Goal: Share content

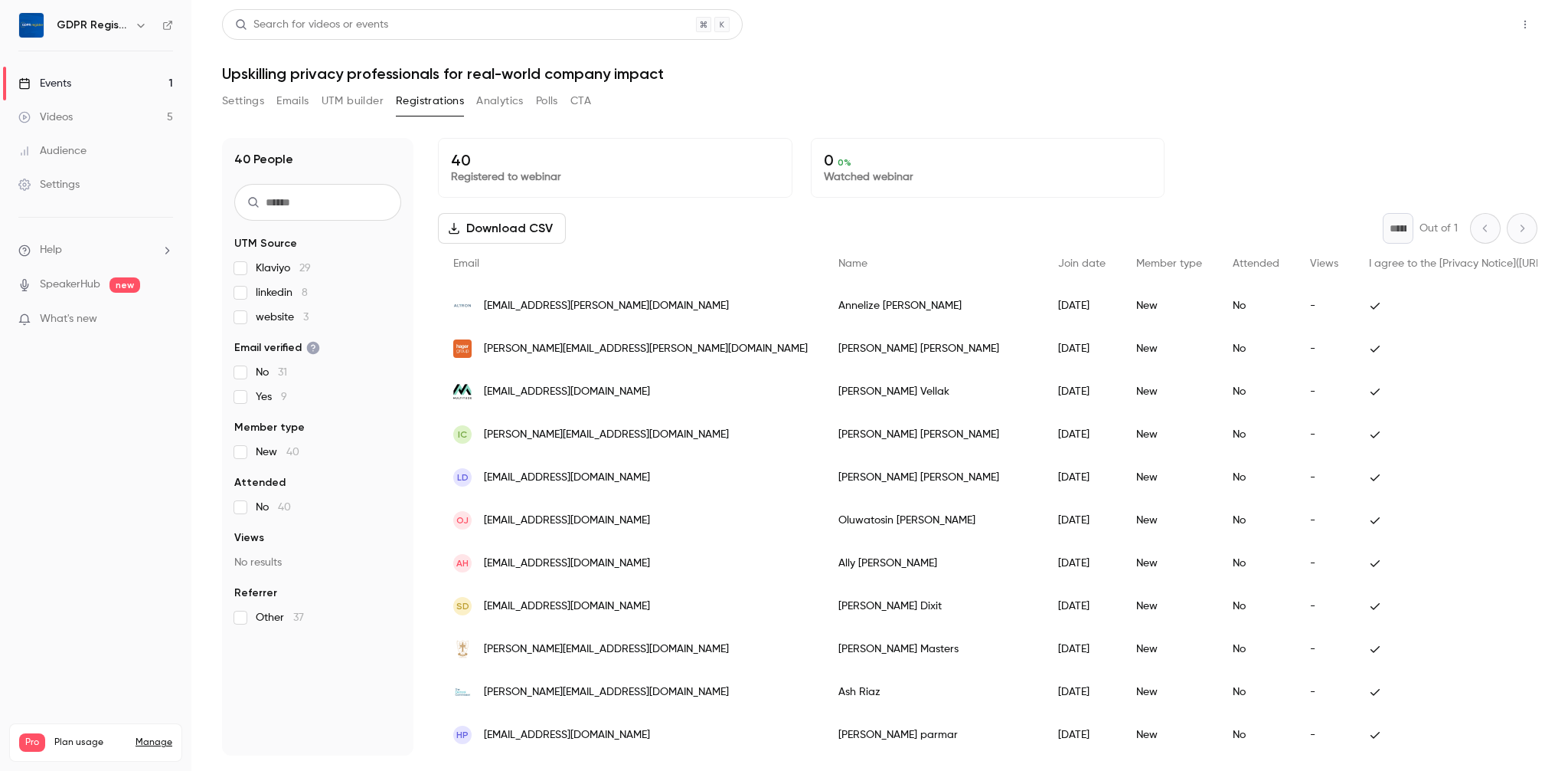
click at [1460, 33] on button "Share" at bounding box center [1471, 24] width 60 height 31
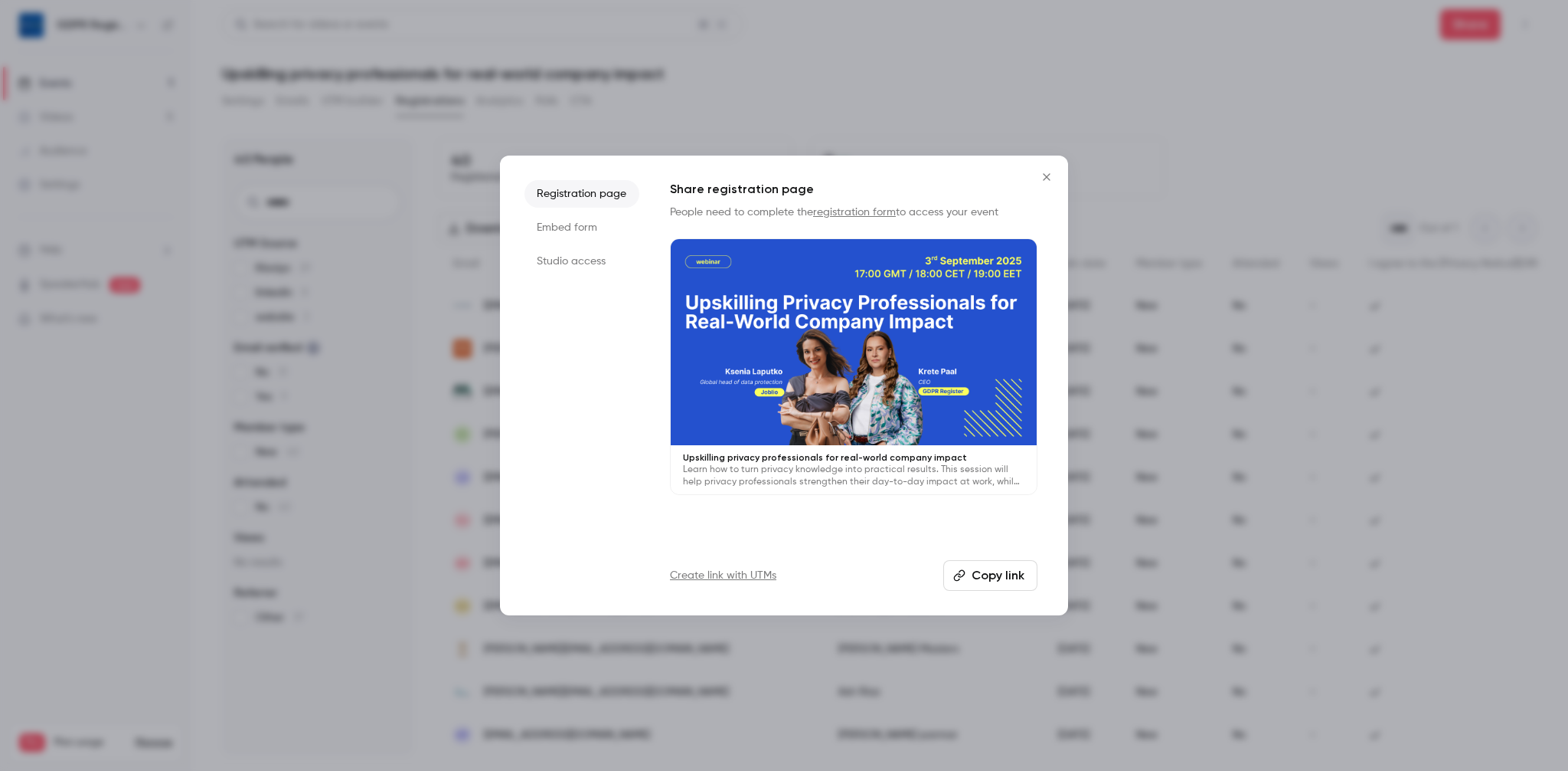
click at [577, 263] on li "Studio access" at bounding box center [582, 261] width 114 height 27
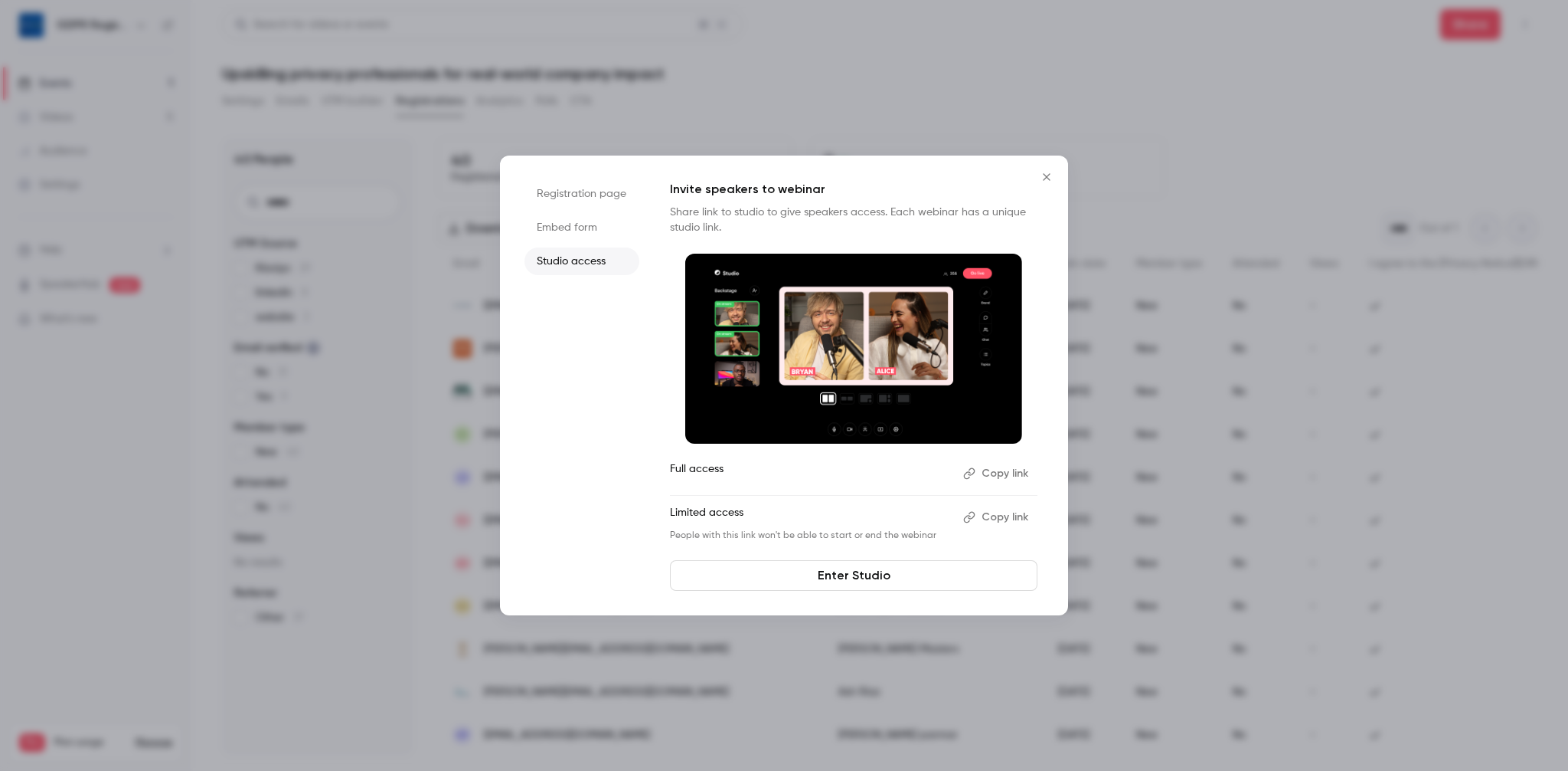
click at [804, 581] on link "Enter Studio" at bounding box center [853, 575] width 368 height 31
click at [994, 513] on button "Copy link" at bounding box center [997, 516] width 80 height 24
click at [993, 517] on button "Copy link" at bounding box center [997, 516] width 80 height 24
click at [1053, 174] on icon "Close" at bounding box center [1046, 177] width 18 height 13
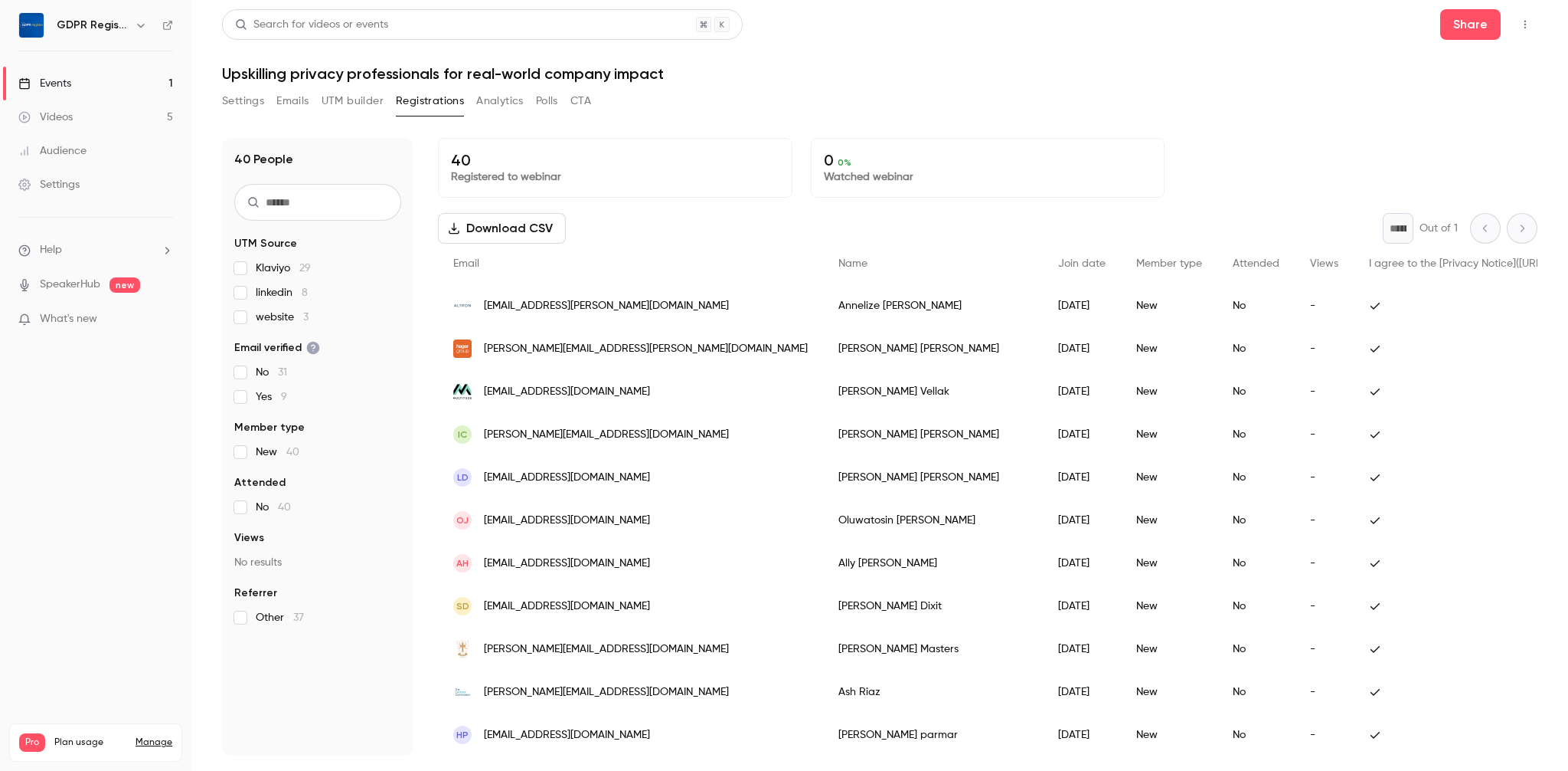
click at [723, 103] on div "Settings Emails UTM builder Registrations Analytics Polls CTA" at bounding box center [880, 105] width 1316 height 31
